Goal: Transaction & Acquisition: Obtain resource

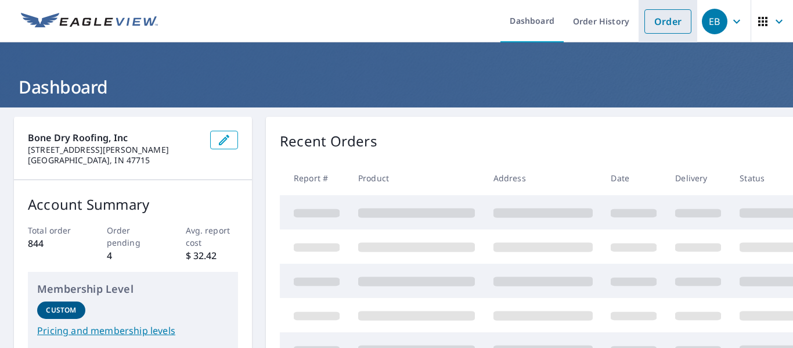
click at [666, 23] on link "Order" at bounding box center [668, 21] width 47 height 24
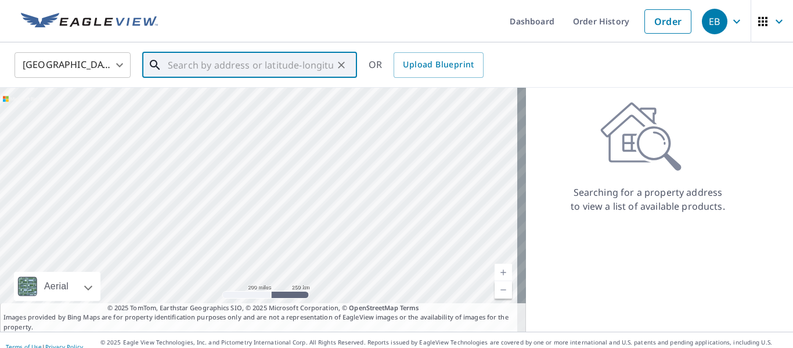
click at [314, 64] on input "text" at bounding box center [251, 65] width 166 height 33
paste input "[STREET_ADDRESS]"
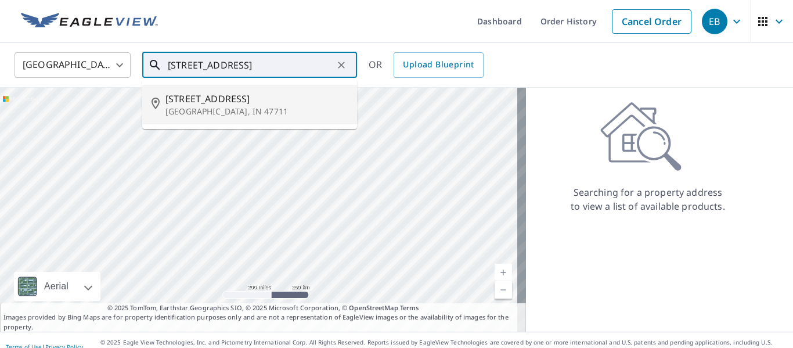
click at [247, 112] on p "[GEOGRAPHIC_DATA], IN 47711" at bounding box center [257, 112] width 182 height 12
type input "[STREET_ADDRESS]"
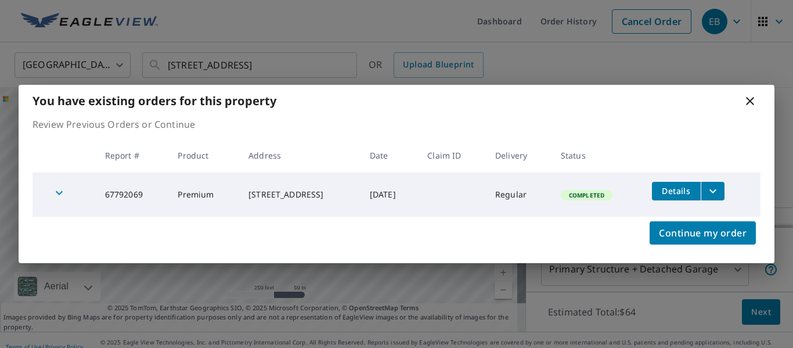
click at [495, 269] on div "You have existing orders for this property Review Previous Orders or Continue R…" at bounding box center [396, 174] width 793 height 348
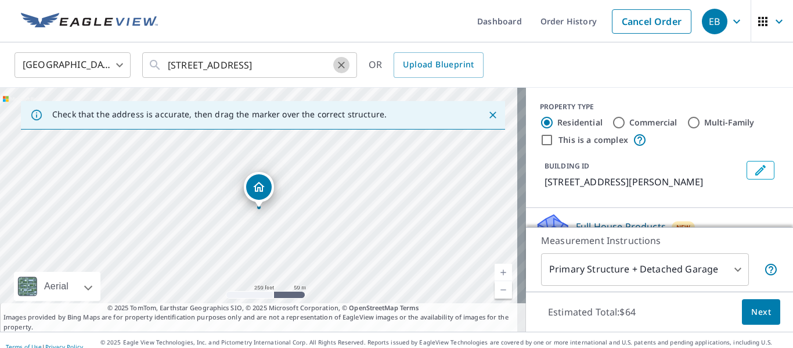
click at [344, 66] on icon "Clear" at bounding box center [342, 65] width 12 height 12
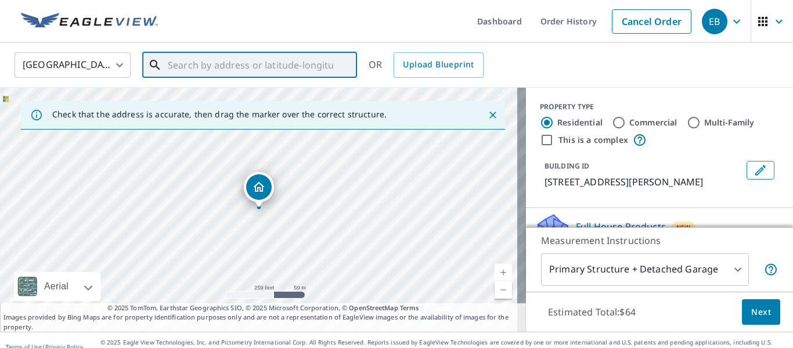
paste input "[STREET_ADDRESS]"
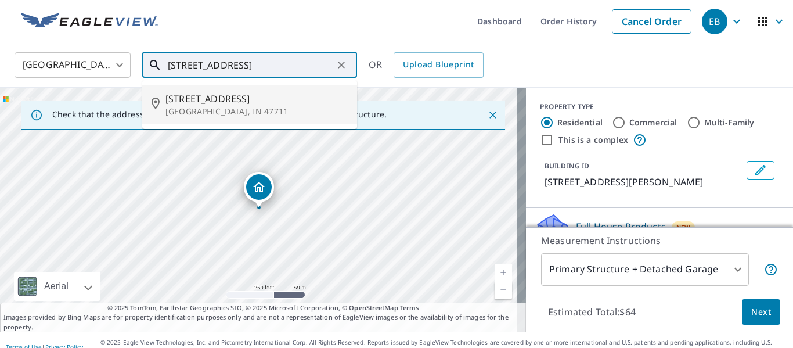
click at [272, 110] on p "[GEOGRAPHIC_DATA], IN 47711" at bounding box center [257, 112] width 182 height 12
type input "[STREET_ADDRESS]"
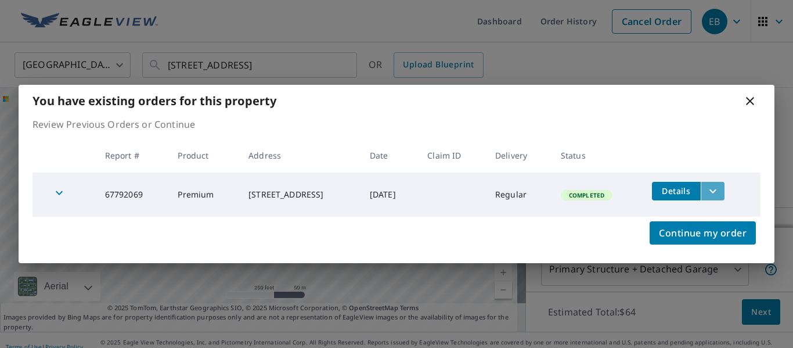
click at [716, 194] on icon "filesDropdownBtn-67792069" at bounding box center [713, 191] width 14 height 14
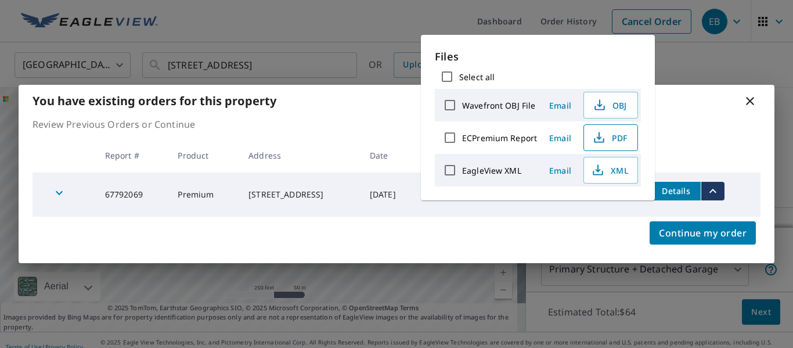
click at [602, 137] on icon "button" at bounding box center [599, 138] width 14 height 14
click at [707, 116] on div "You have existing orders for this property" at bounding box center [397, 101] width 756 height 32
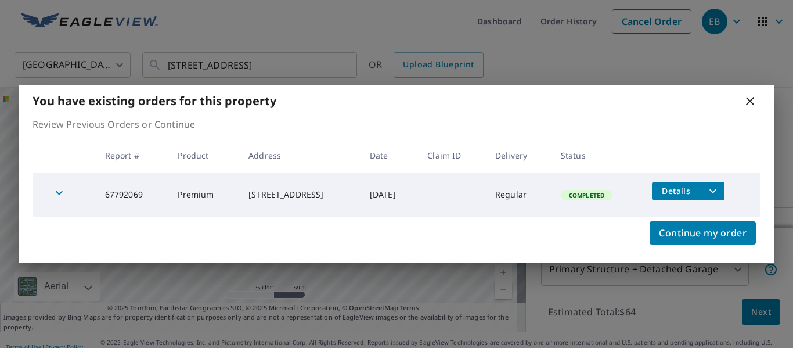
click at [750, 99] on icon at bounding box center [750, 101] width 14 height 14
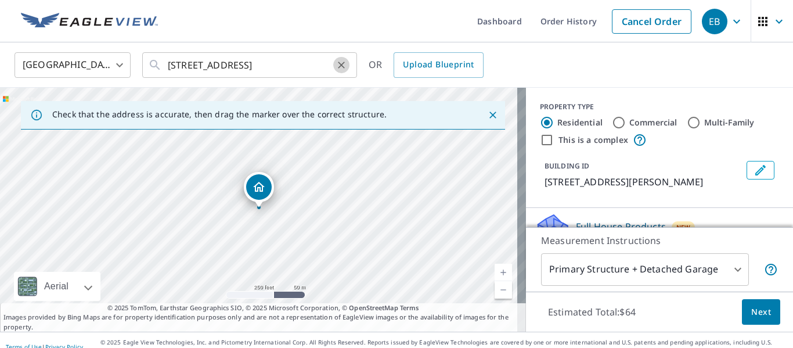
click at [340, 69] on icon "Clear" at bounding box center [342, 65] width 12 height 12
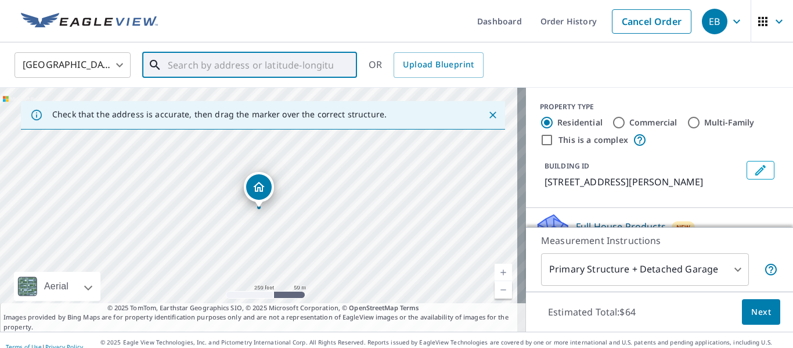
paste input "[STREET_ADDRESS]"
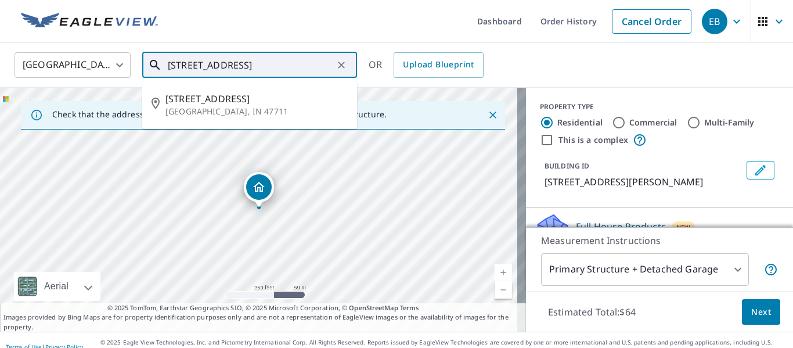
scroll to position [0, 4]
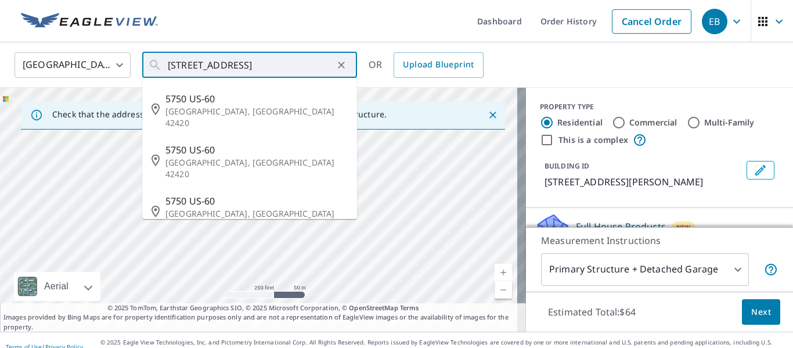
type input "5750 US-60 [PERSON_NAME], [GEOGRAPHIC_DATA]"
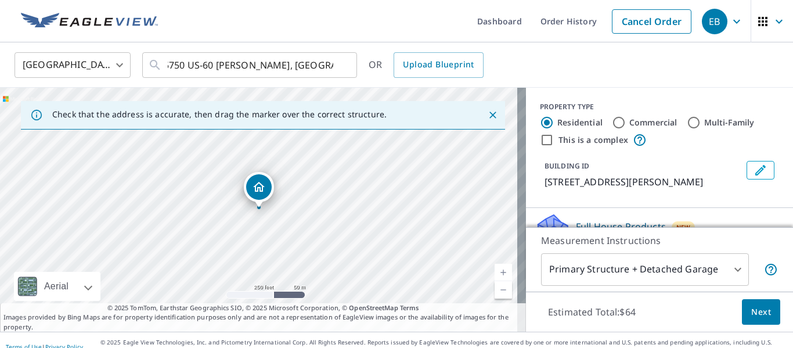
scroll to position [0, 0]
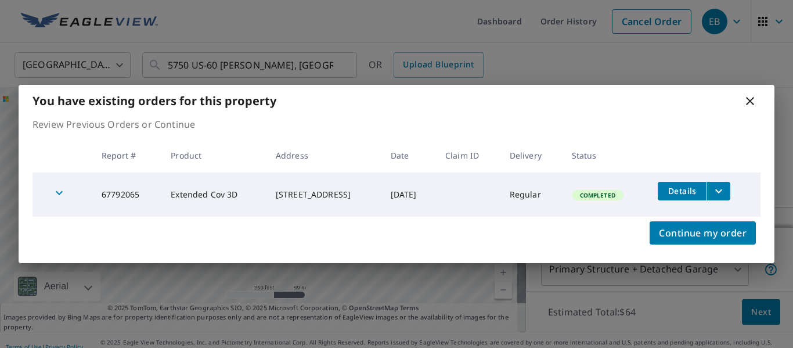
click at [724, 185] on icon "filesDropdownBtn-67792065" at bounding box center [719, 191] width 14 height 14
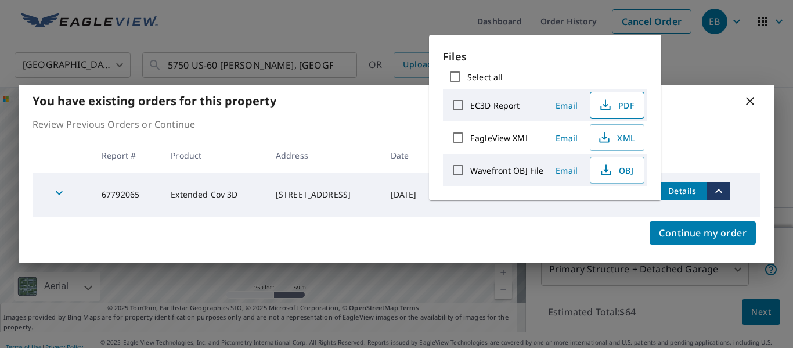
click at [616, 108] on span "PDF" at bounding box center [616, 105] width 37 height 14
click at [746, 113] on div "You have existing orders for this property" at bounding box center [397, 101] width 756 height 32
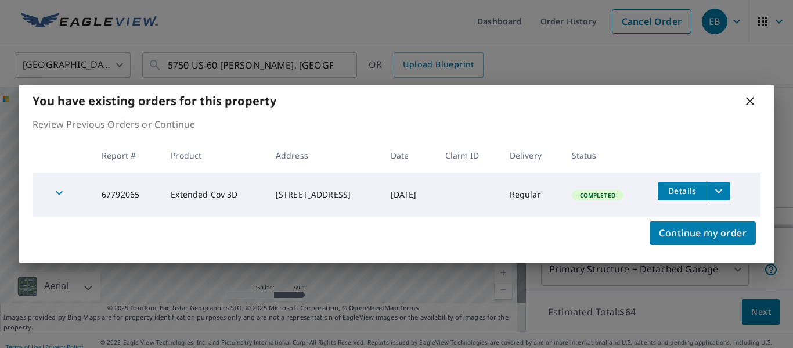
click at [751, 96] on icon at bounding box center [750, 101] width 14 height 14
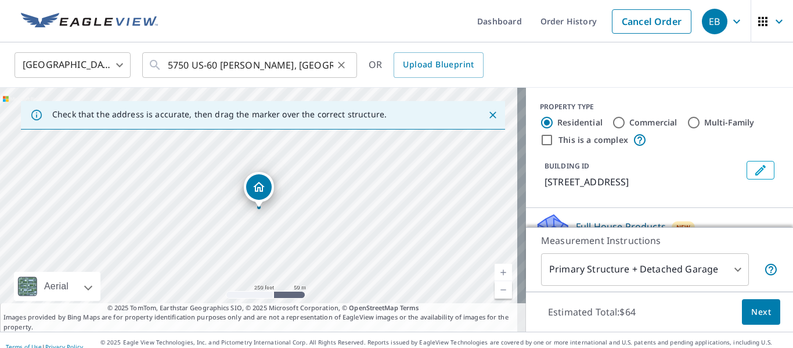
click at [342, 68] on icon "Clear" at bounding box center [342, 65] width 12 height 12
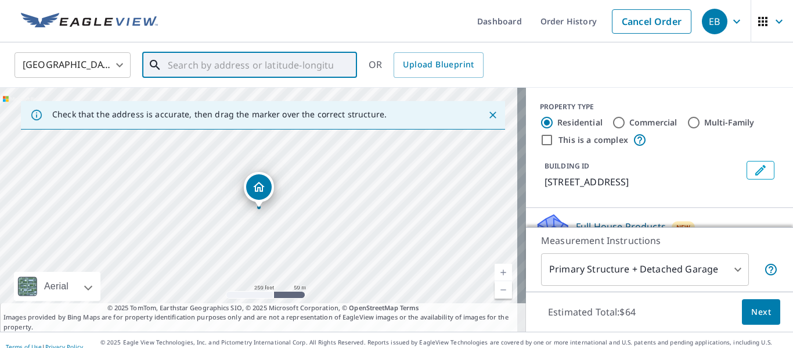
paste input "[STREET_ADDRESS]"
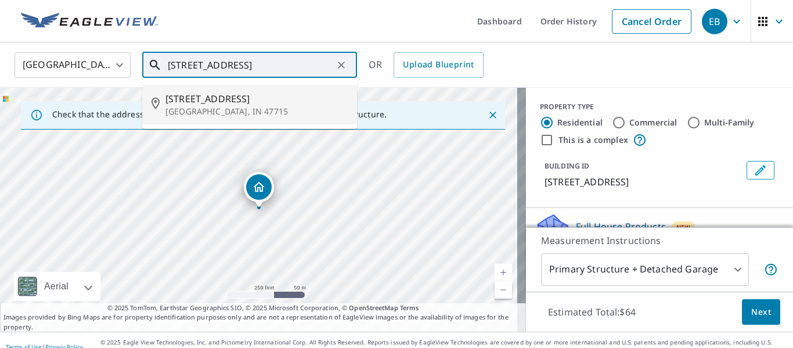
click at [270, 111] on p "[GEOGRAPHIC_DATA], IN 47715" at bounding box center [257, 112] width 182 height 12
type input "[STREET_ADDRESS]"
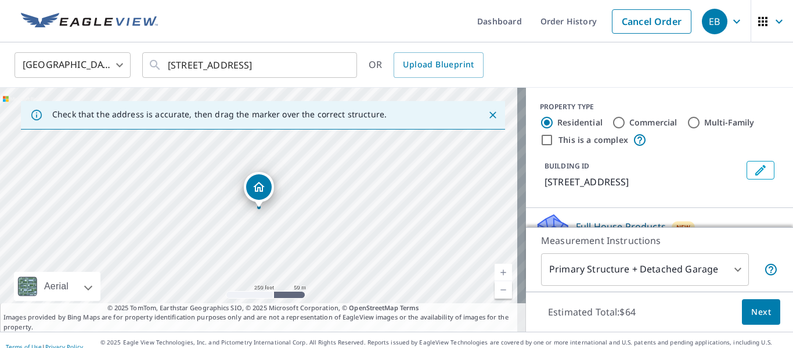
scroll to position [0, 0]
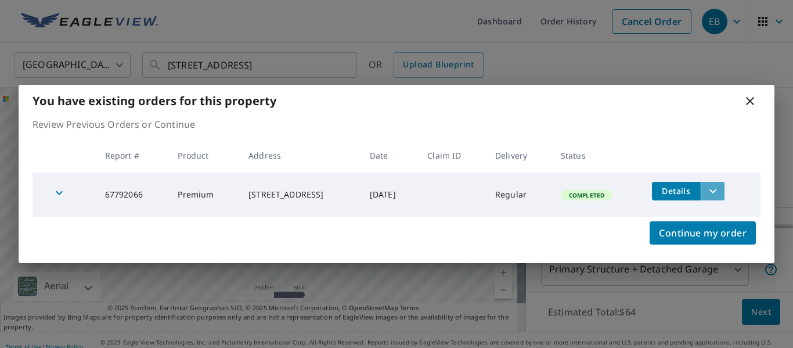
click at [718, 189] on icon "filesDropdownBtn-67792066" at bounding box center [713, 191] width 14 height 14
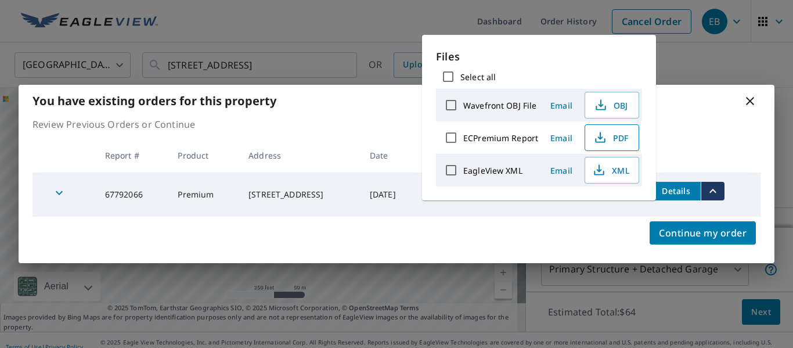
click at [601, 138] on icon "button" at bounding box center [600, 138] width 14 height 14
click at [750, 102] on icon at bounding box center [750, 101] width 14 height 14
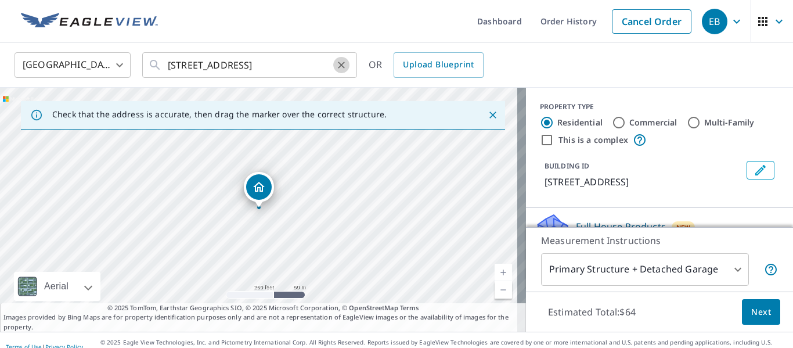
click at [340, 67] on icon "Clear" at bounding box center [341, 65] width 7 height 7
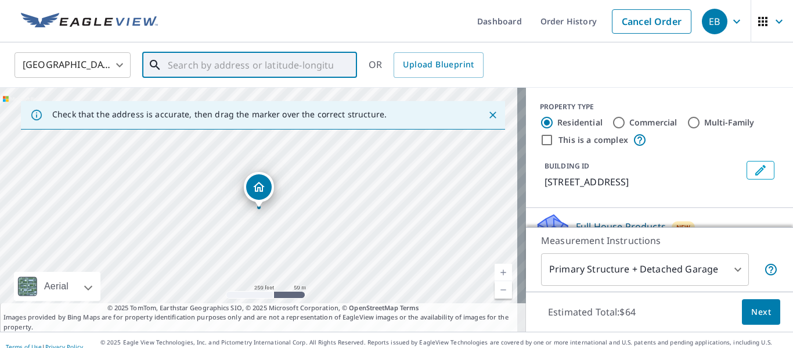
paste input "[STREET_ADDRESS][PERSON_NAME]"
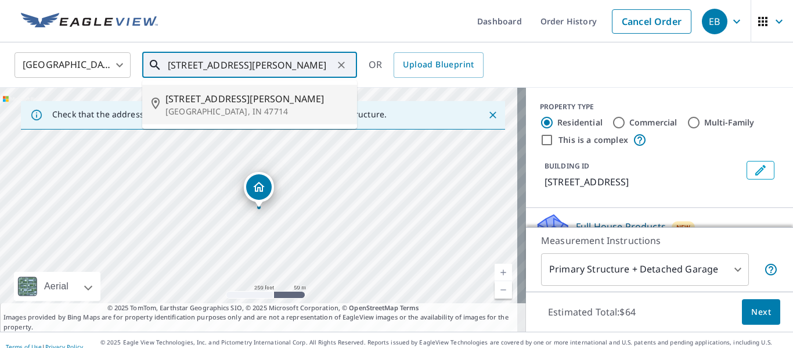
click at [250, 113] on p "[GEOGRAPHIC_DATA], IN 47714" at bounding box center [257, 112] width 182 height 12
type input "[STREET_ADDRESS][PERSON_NAME]"
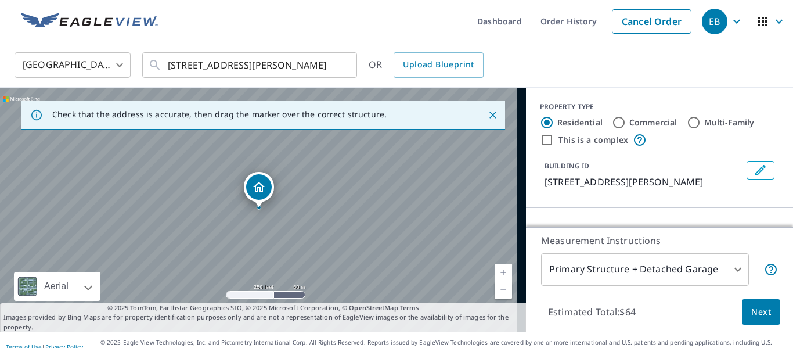
scroll to position [0, 0]
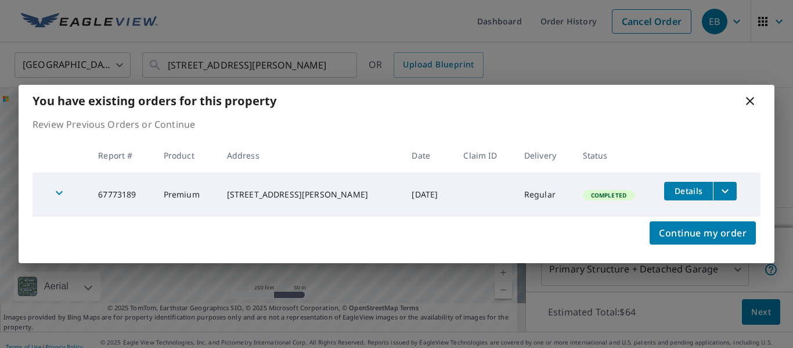
click at [722, 190] on icon "filesDropdownBtn-67773189" at bounding box center [725, 191] width 7 height 4
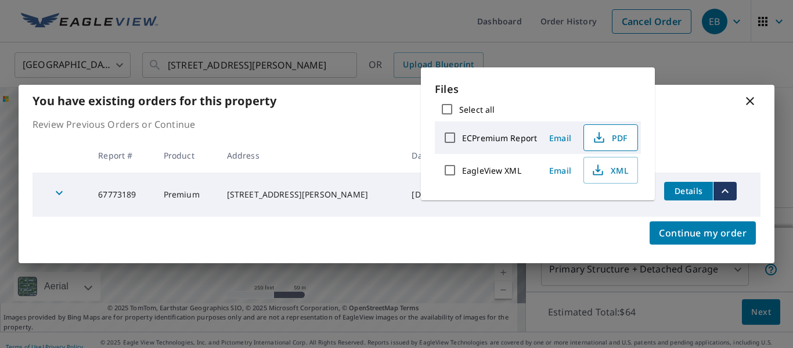
click at [609, 134] on span "PDF" at bounding box center [609, 138] width 37 height 14
